Goal: Navigation & Orientation: Go to known website

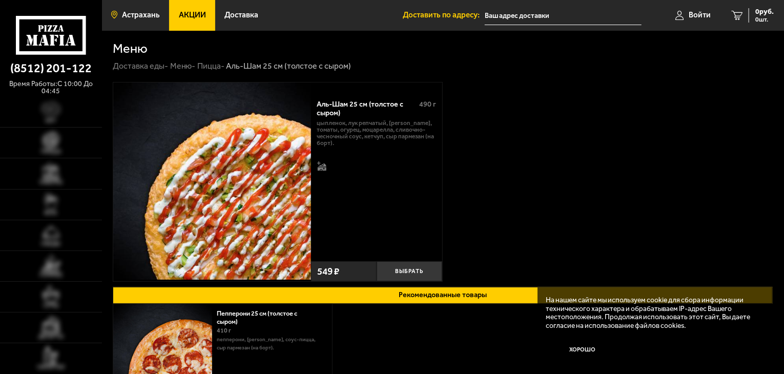
click at [131, 18] on span "Астрахань" at bounding box center [141, 15] width 38 height 8
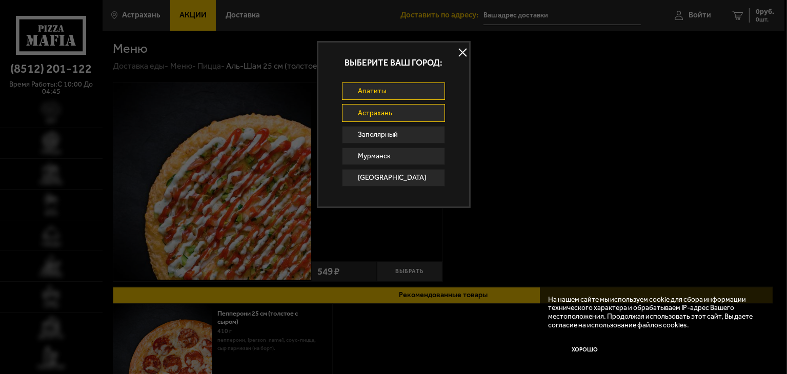
click at [384, 92] on link "Апатиты" at bounding box center [394, 91] width 104 height 17
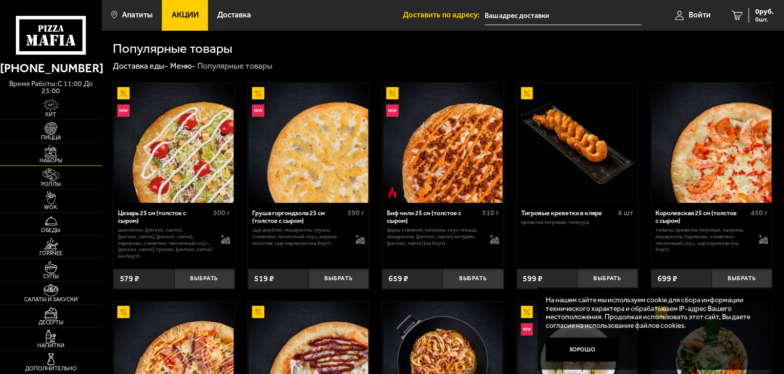
click at [49, 154] on img at bounding box center [50, 151] width 31 height 13
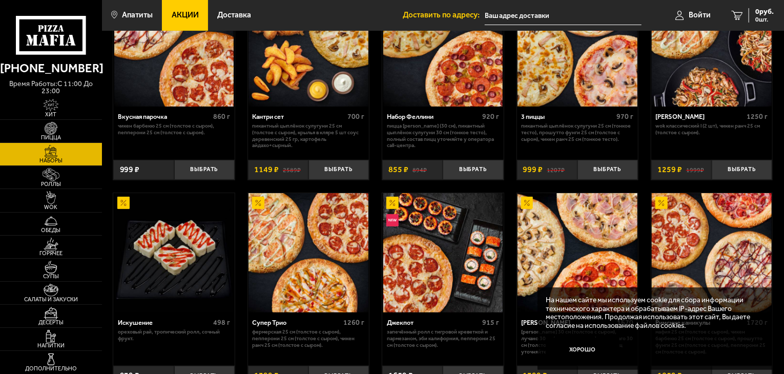
scroll to position [205, 0]
